Goal: Communication & Community: Answer question/provide support

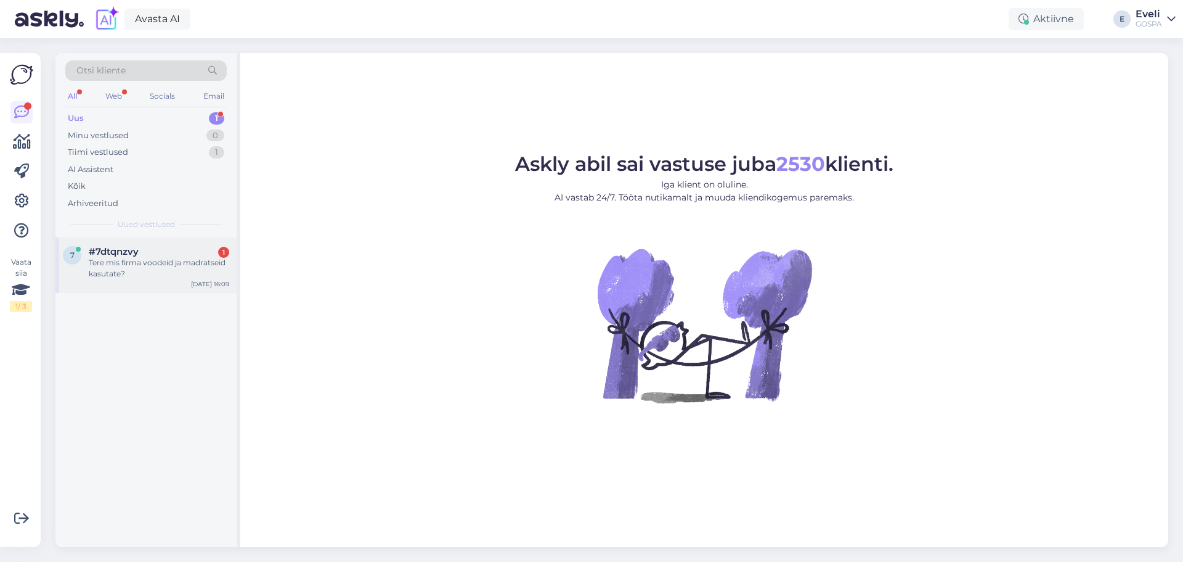
click at [149, 273] on div "Tere mis firma voodeid ja madratseid kasutate?" at bounding box center [159, 268] width 141 height 22
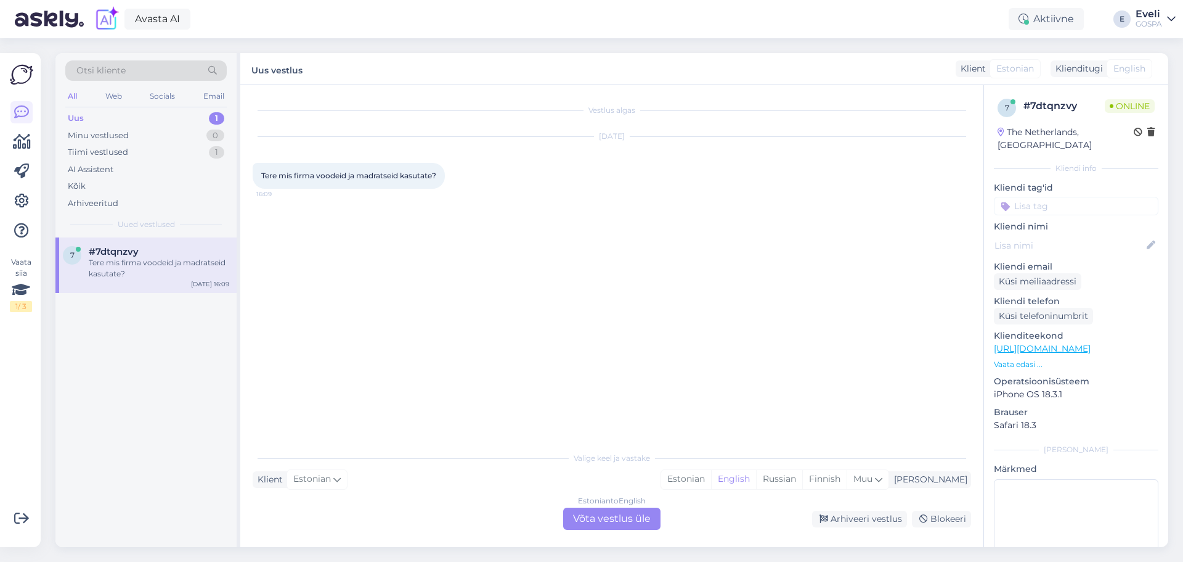
drag, startPoint x: 598, startPoint y: 515, endPoint x: 529, endPoint y: 499, distance: 70.3
click at [599, 515] on div "Estonian to English Võta vestlus üle" at bounding box center [611, 518] width 97 height 22
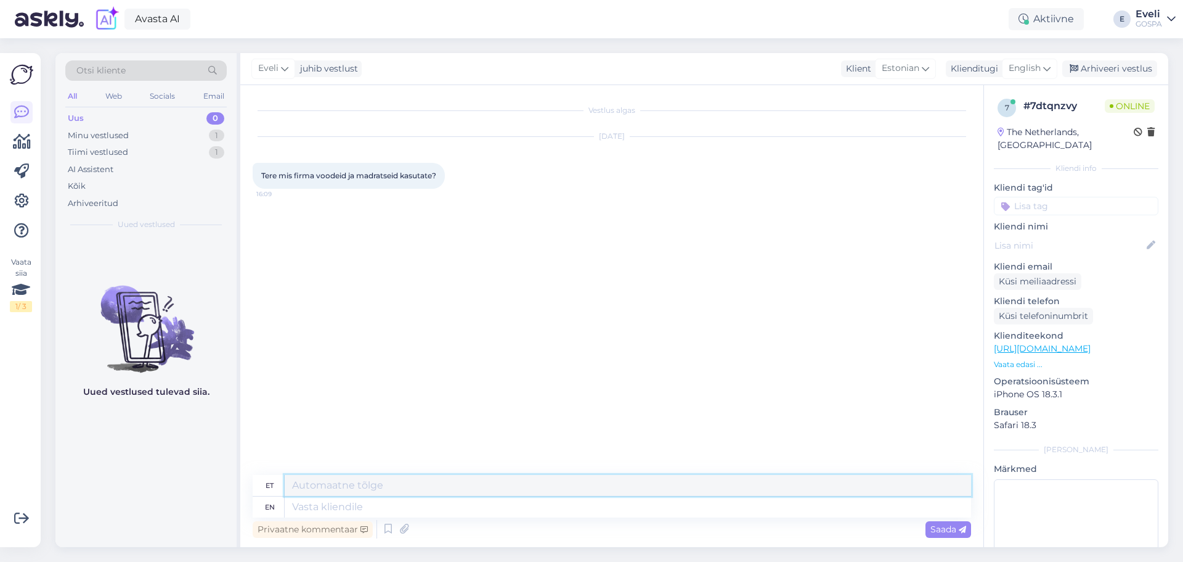
click at [377, 483] on textarea at bounding box center [628, 485] width 687 height 21
click at [1036, 70] on span "English" at bounding box center [1025, 69] width 32 height 14
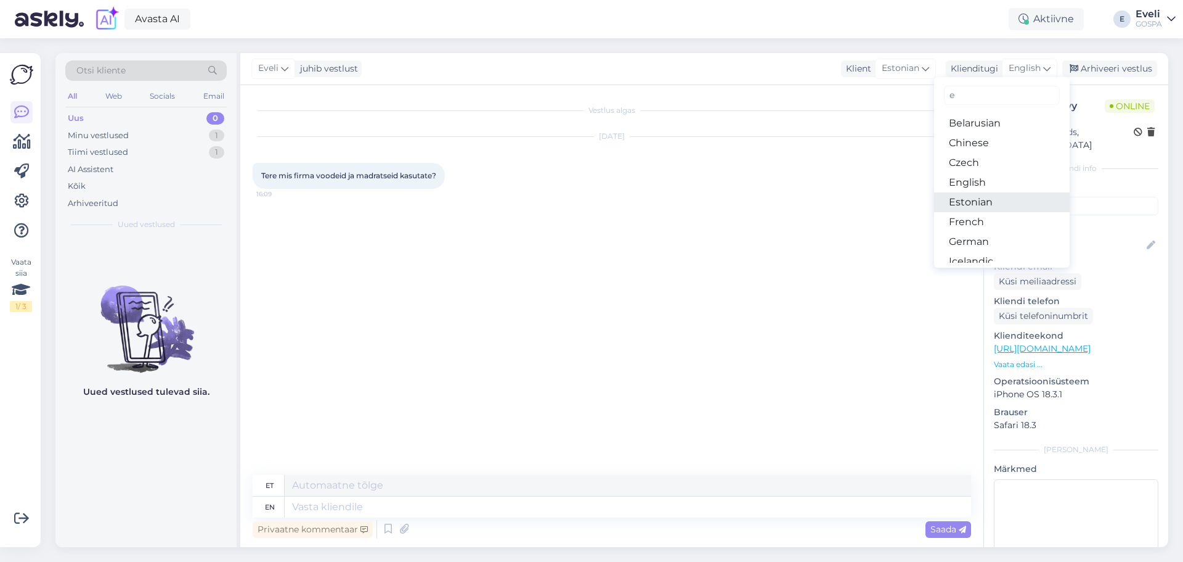
type input "e"
drag, startPoint x: 979, startPoint y: 202, endPoint x: 973, endPoint y: 203, distance: 6.2
click at [979, 202] on link "Estonian" at bounding box center [1002, 202] width 136 height 20
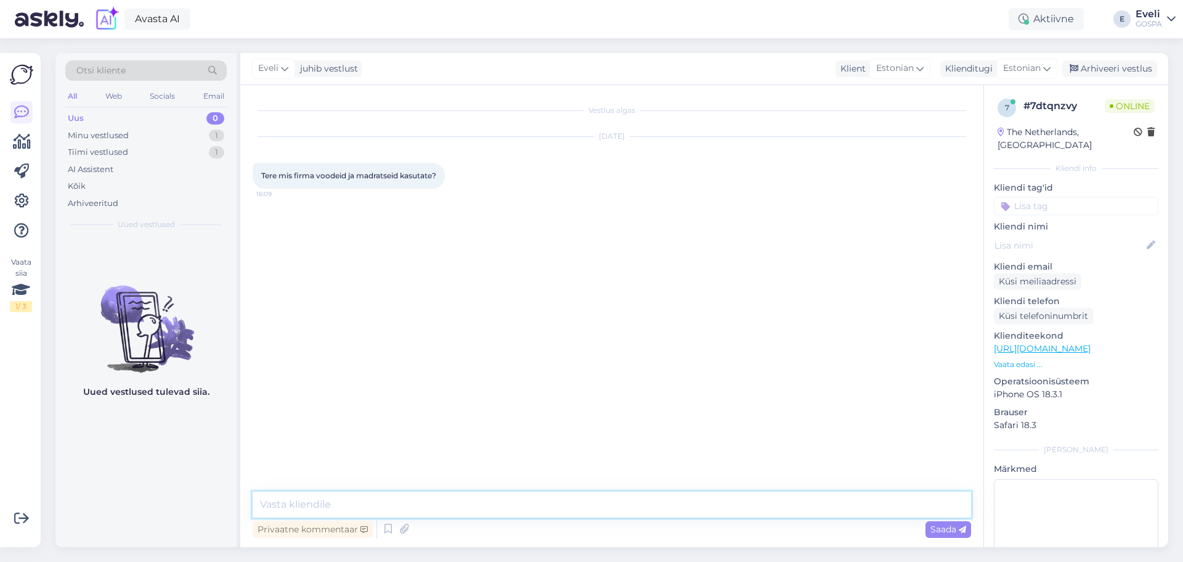
click at [389, 513] on textarea at bounding box center [612, 504] width 719 height 26
type textarea "Tere"
type textarea "Aitäh huvi eest!"
type textarea "K"
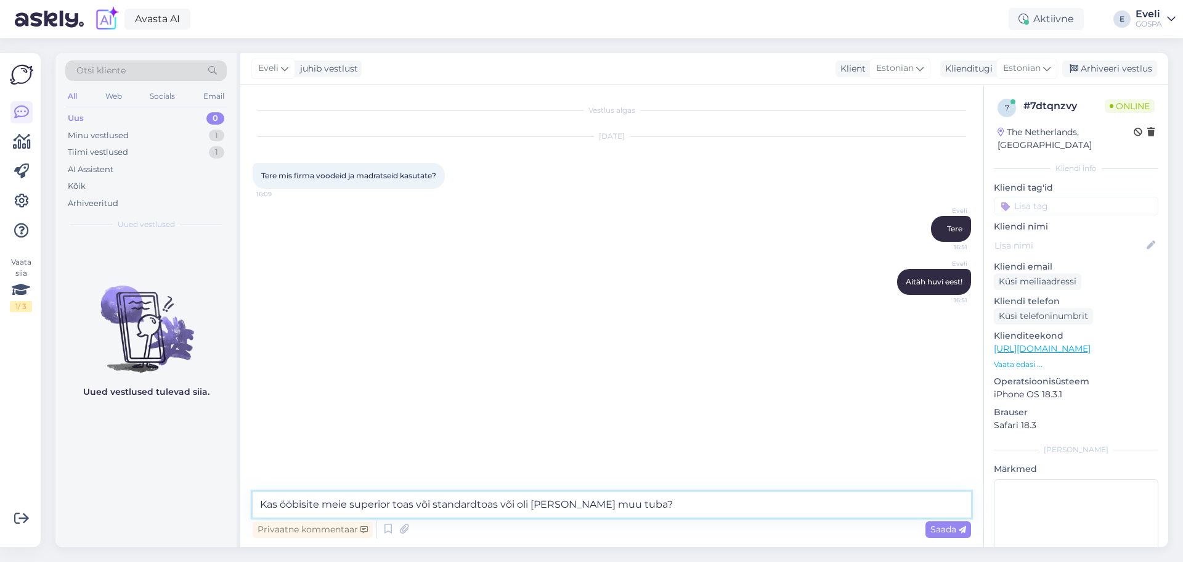
click at [432, 503] on textarea "Kas ööbisite meie superior toas või standardtoas või oli hoopis mõni muu tuba?" at bounding box center [612, 504] width 719 height 26
click at [498, 505] on textarea "Kas ööbisite meie superior toas või standardtoas või oli hoopis mõni muu tuba?" at bounding box center [612, 504] width 719 height 26
type textarea "Kas ööbisite meie superior toas või standardtoas, või oli hoopis mõni muu tuba?"
click at [705, 505] on textarea "Kas ööbisite meie superior toas või standardtoas, või oli hoopis mõni muu tuba?" at bounding box center [612, 504] width 719 height 26
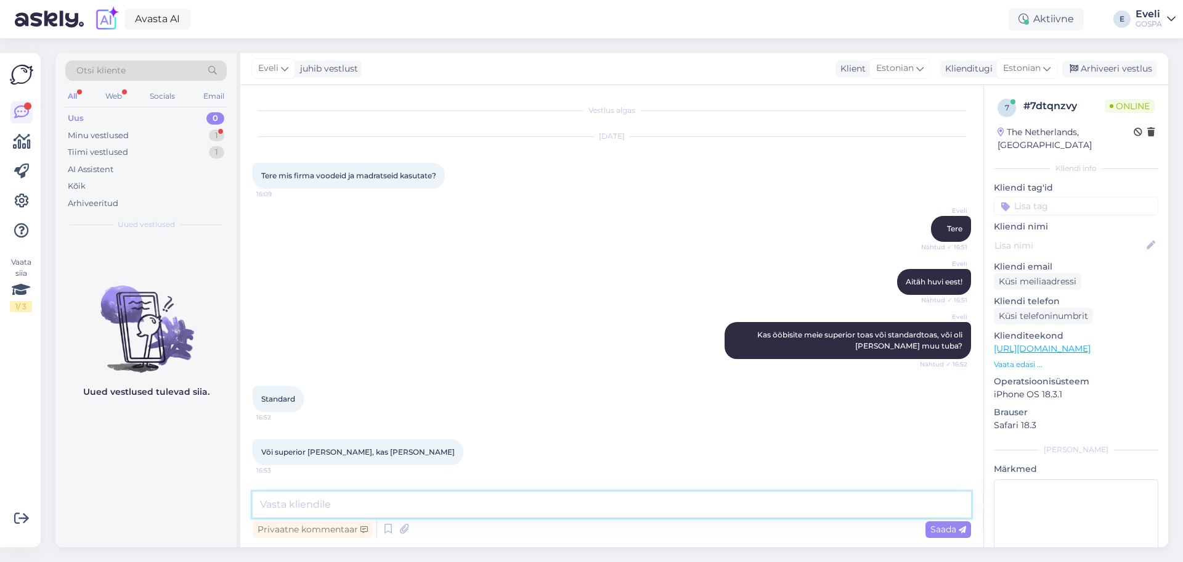
scroll to position [51, 0]
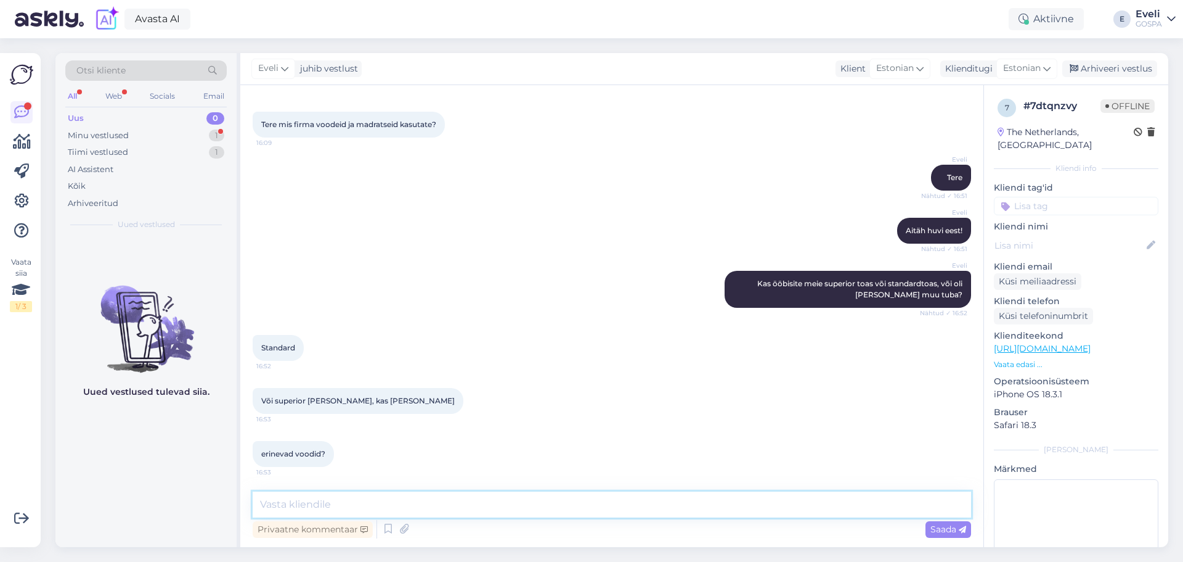
click at [332, 505] on textarea at bounding box center [612, 504] width 719 height 26
click at [500, 502] on textarea "Superior tubades on kontinendaalvoodi" at bounding box center [612, 504] width 719 height 26
click at [345, 501] on textarea "Superior tubades on kontinendaalvoodi." at bounding box center [612, 504] width 719 height 26
click at [450, 498] on textarea "Superior toas on kontinendaalvoodi." at bounding box center [612, 504] width 719 height 26
click at [397, 504] on textarea "Superior toas on kontinendaalvoodi." at bounding box center [612, 504] width 719 height 26
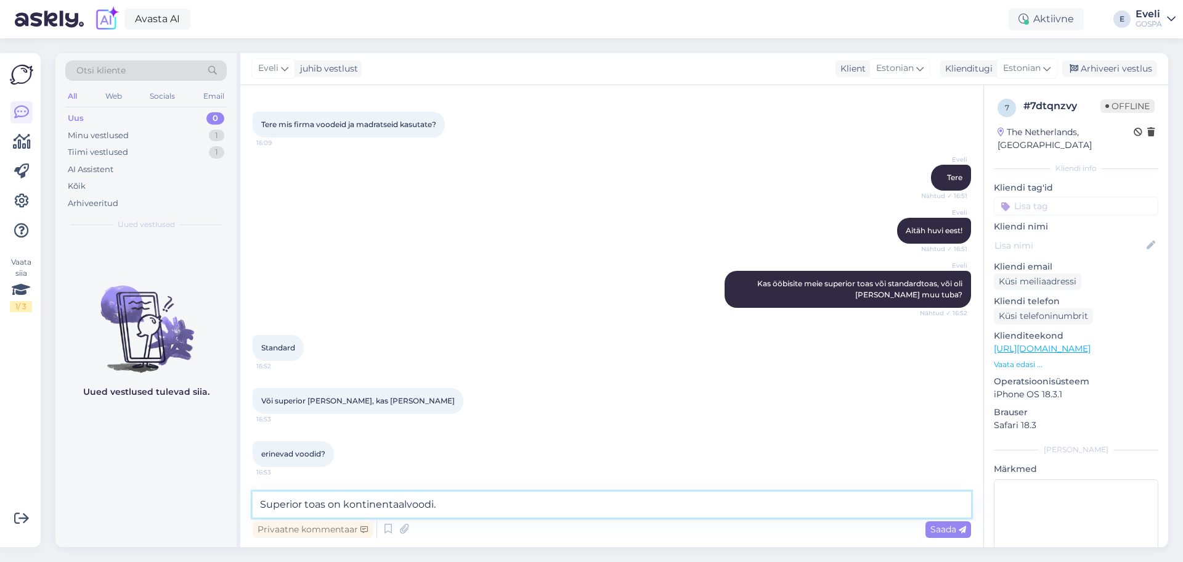
drag, startPoint x: 452, startPoint y: 499, endPoint x: 463, endPoint y: 510, distance: 15.3
click at [454, 502] on textarea "Superior toas on kontinentaalvoodi." at bounding box center [612, 504] width 719 height 26
type textarea "Superior toas on kontinentaalvoodi."
click at [481, 505] on textarea "Superior toas on kontinentaalvoodi." at bounding box center [612, 504] width 719 height 26
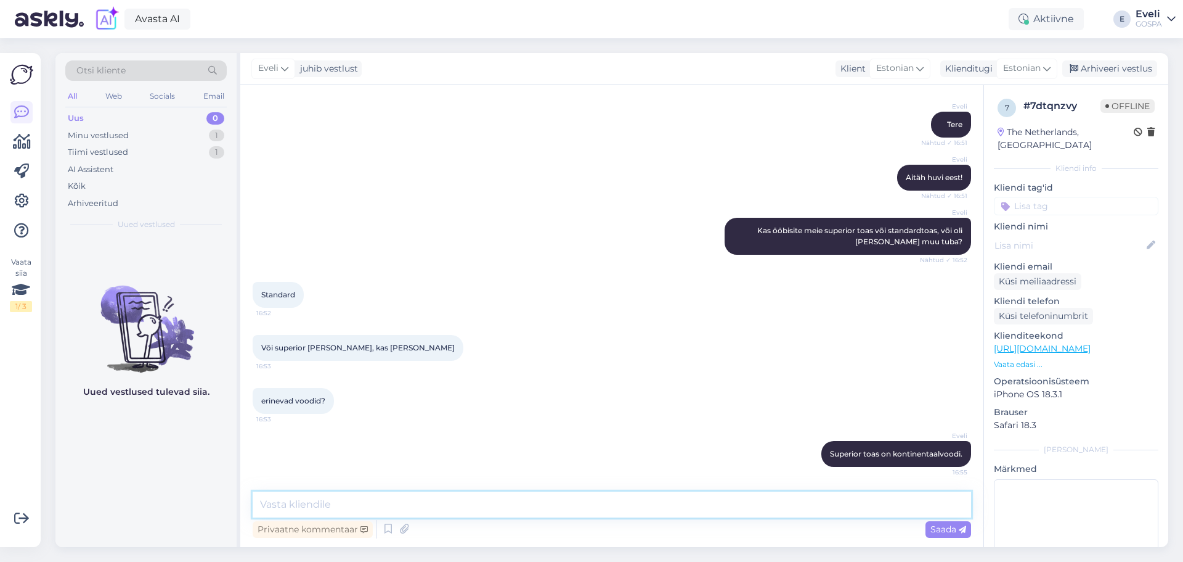
click at [303, 496] on textarea at bounding box center [612, 504] width 719 height 26
click at [1148, 15] on div "Eveli" at bounding box center [1149, 14] width 27 height 10
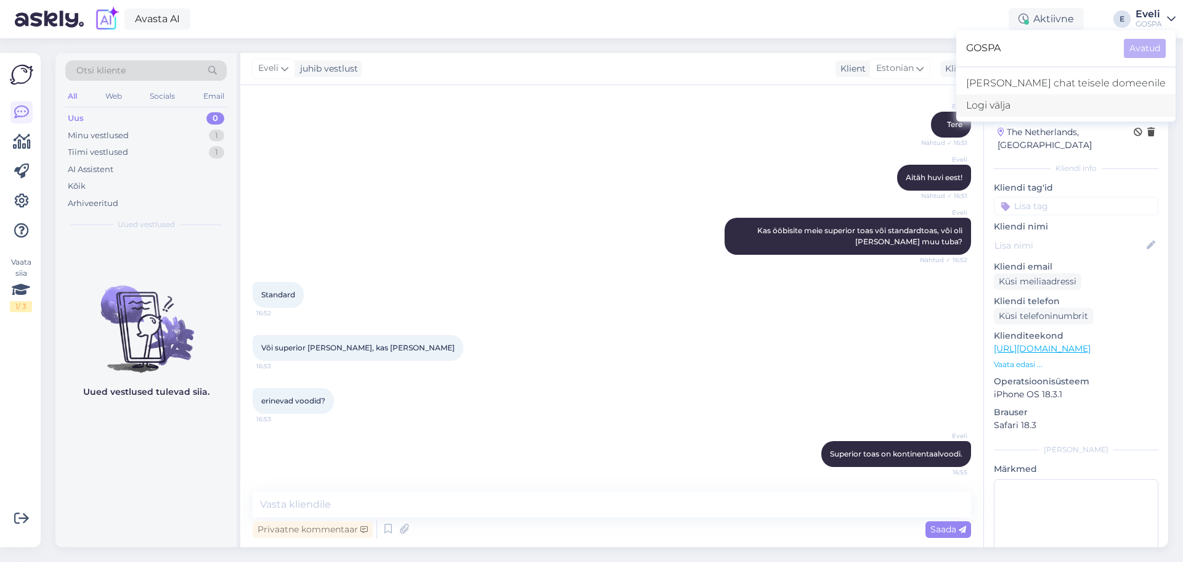
click at [1077, 107] on div "Logi välja" at bounding box center [1066, 105] width 219 height 22
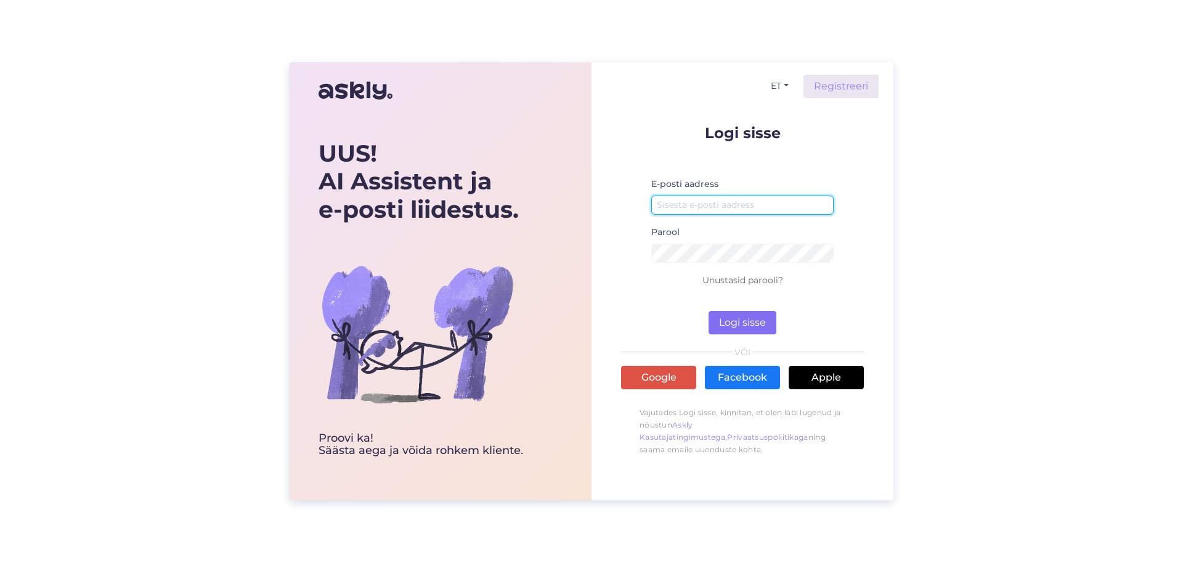
type input "[EMAIL_ADDRESS][DOMAIN_NAME]"
click at [743, 316] on button "Logi sisse" at bounding box center [743, 322] width 68 height 23
